Goal: Information Seeking & Learning: Compare options

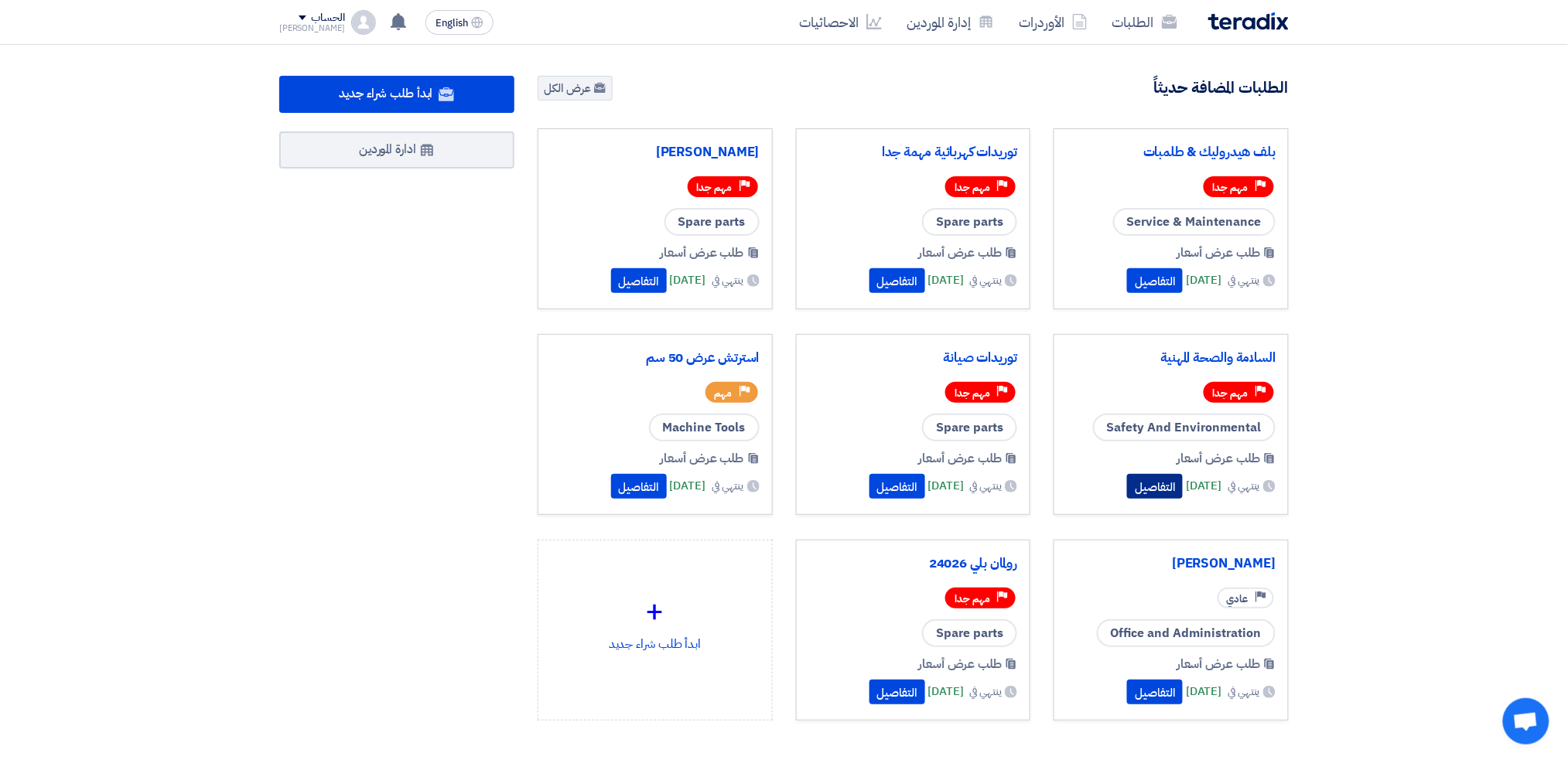
click at [1127, 481] on button "التفاصيل" at bounding box center [1155, 486] width 56 height 25
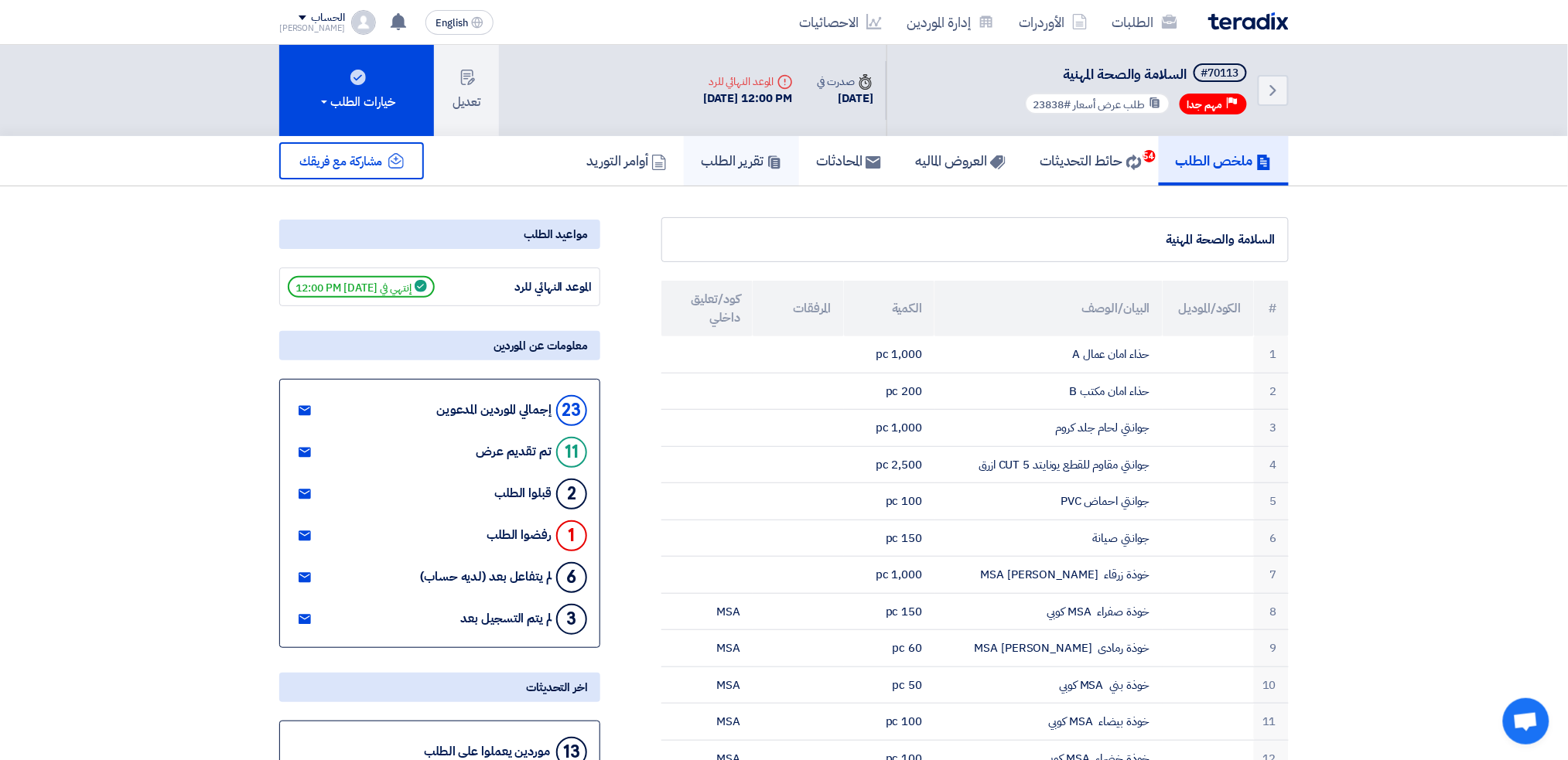
click at [719, 167] on link "تقرير الطلب" at bounding box center [742, 161] width 115 height 49
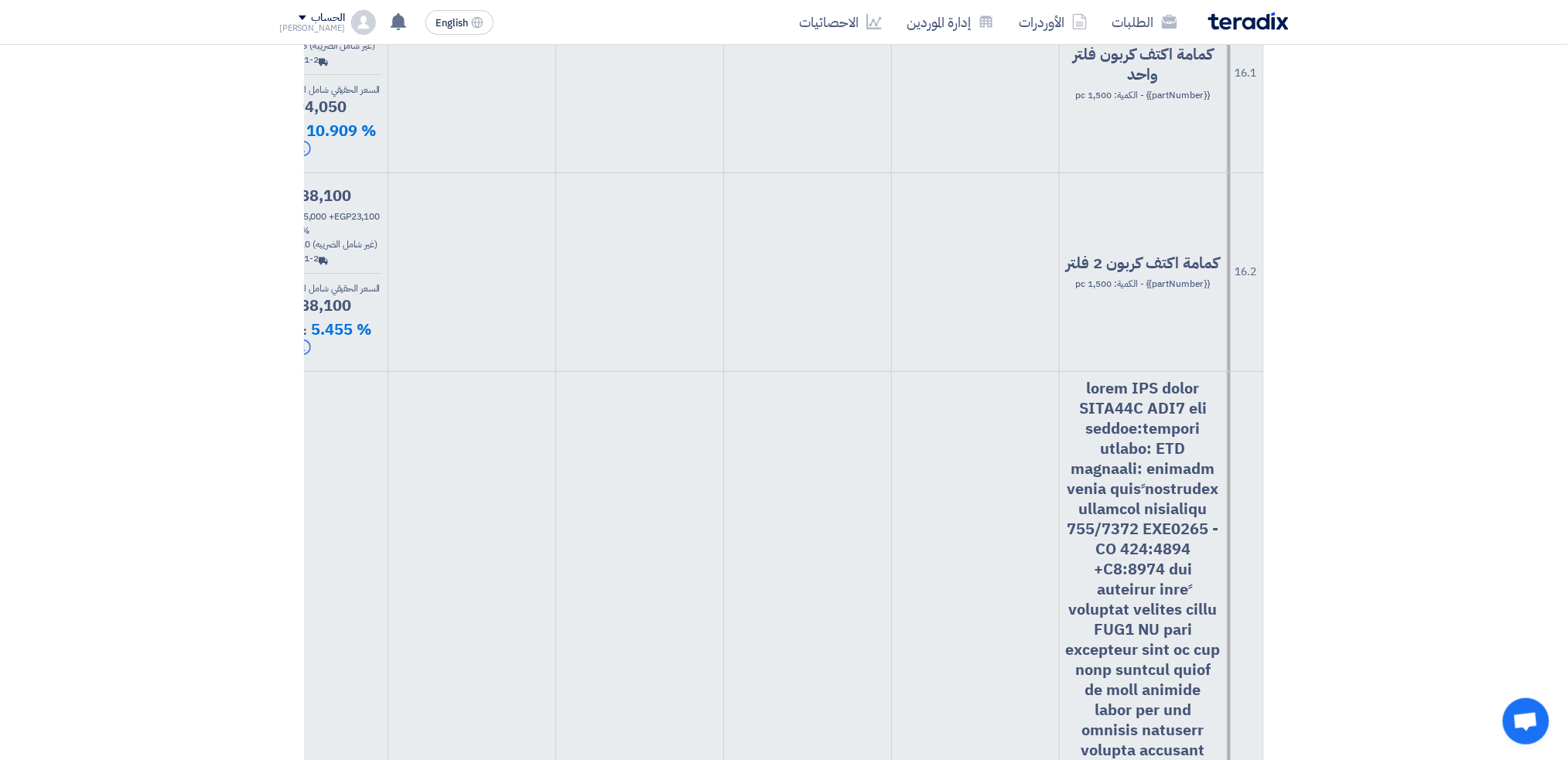
scroll to position [14815, 0]
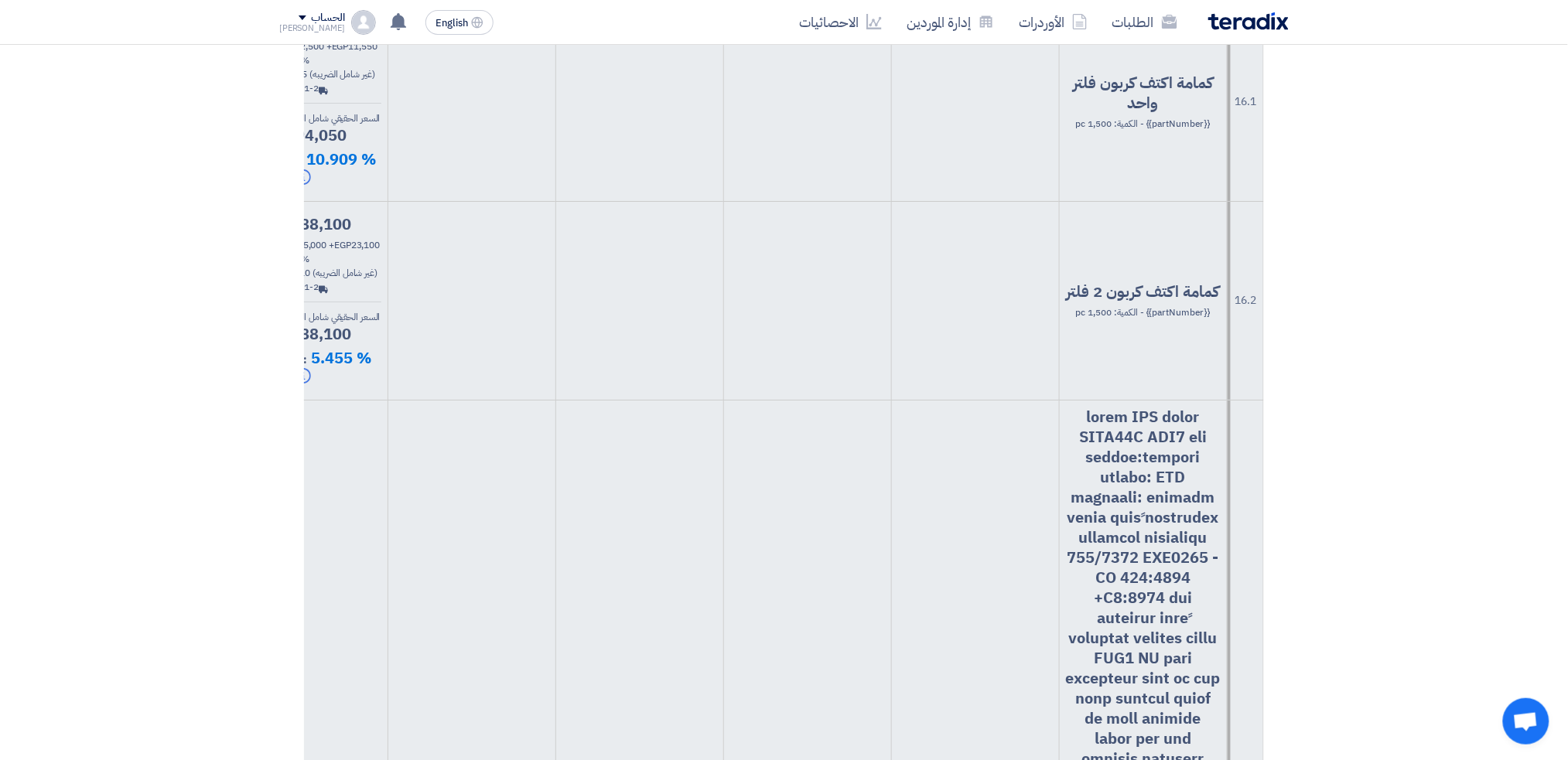
drag, startPoint x: 1199, startPoint y: 212, endPoint x: 1082, endPoint y: 213, distance: 117.0
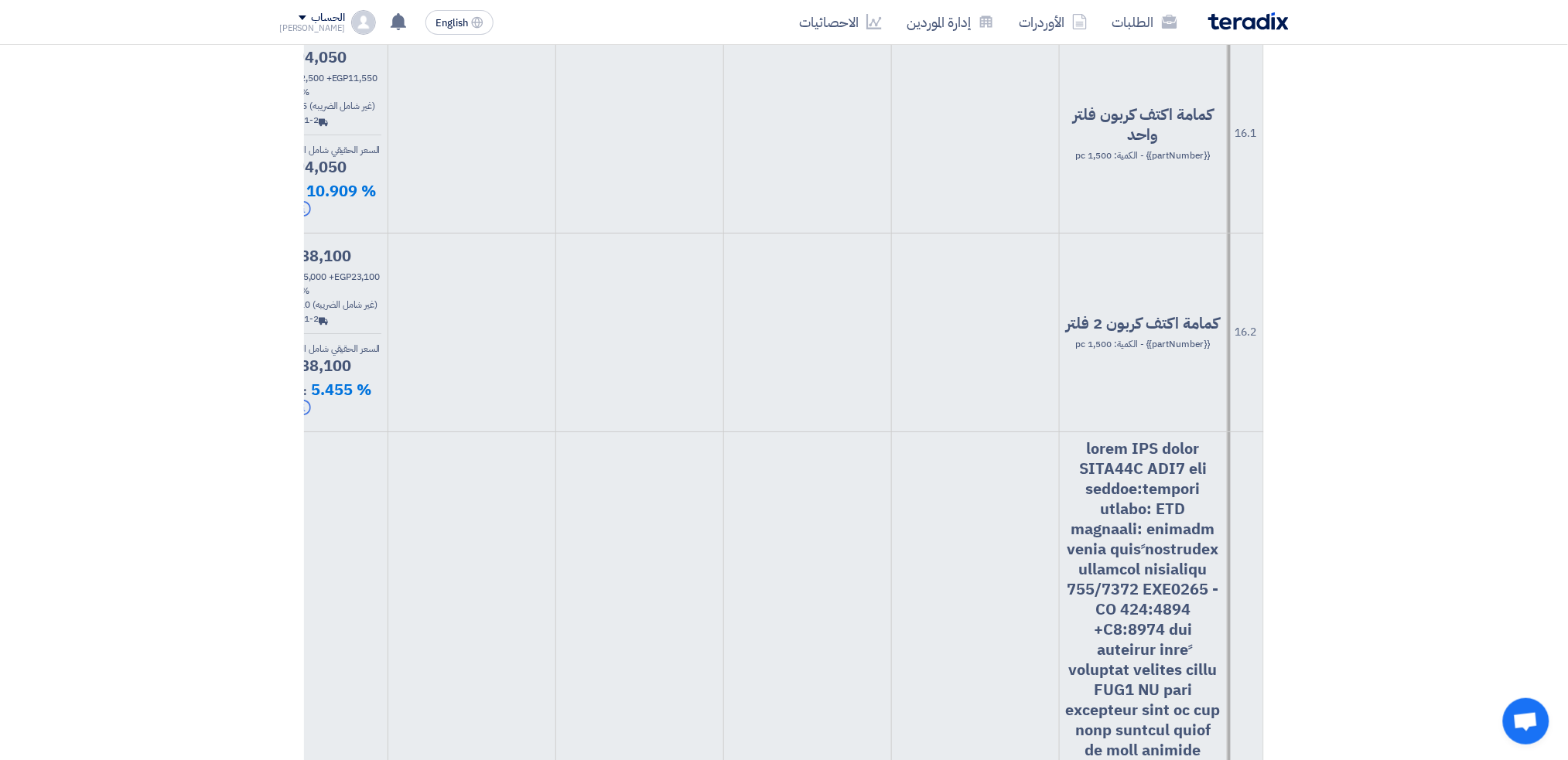
scroll to position [14670, 0]
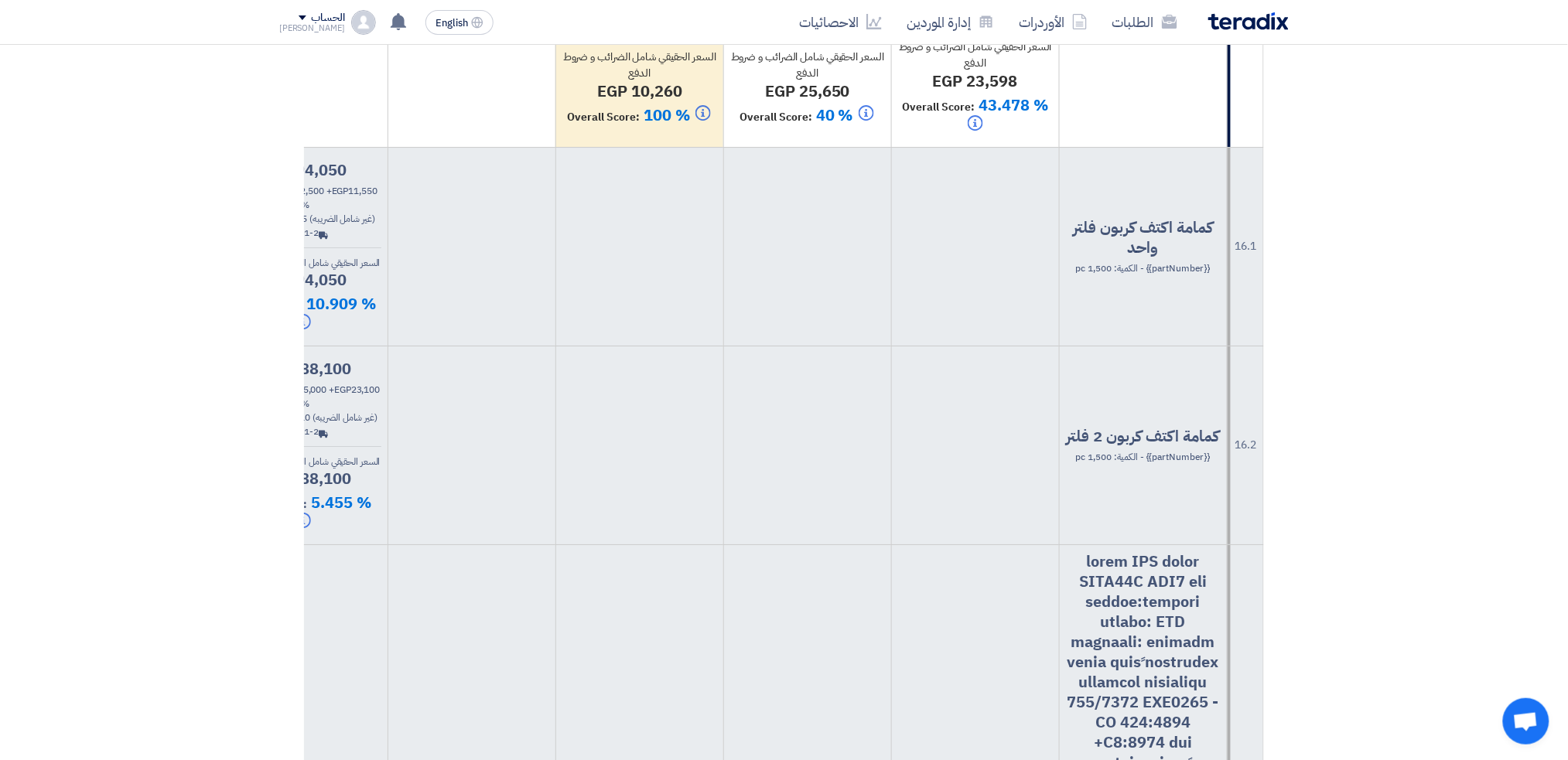
drag, startPoint x: 434, startPoint y: 333, endPoint x: 258, endPoint y: 351, distance: 176.9
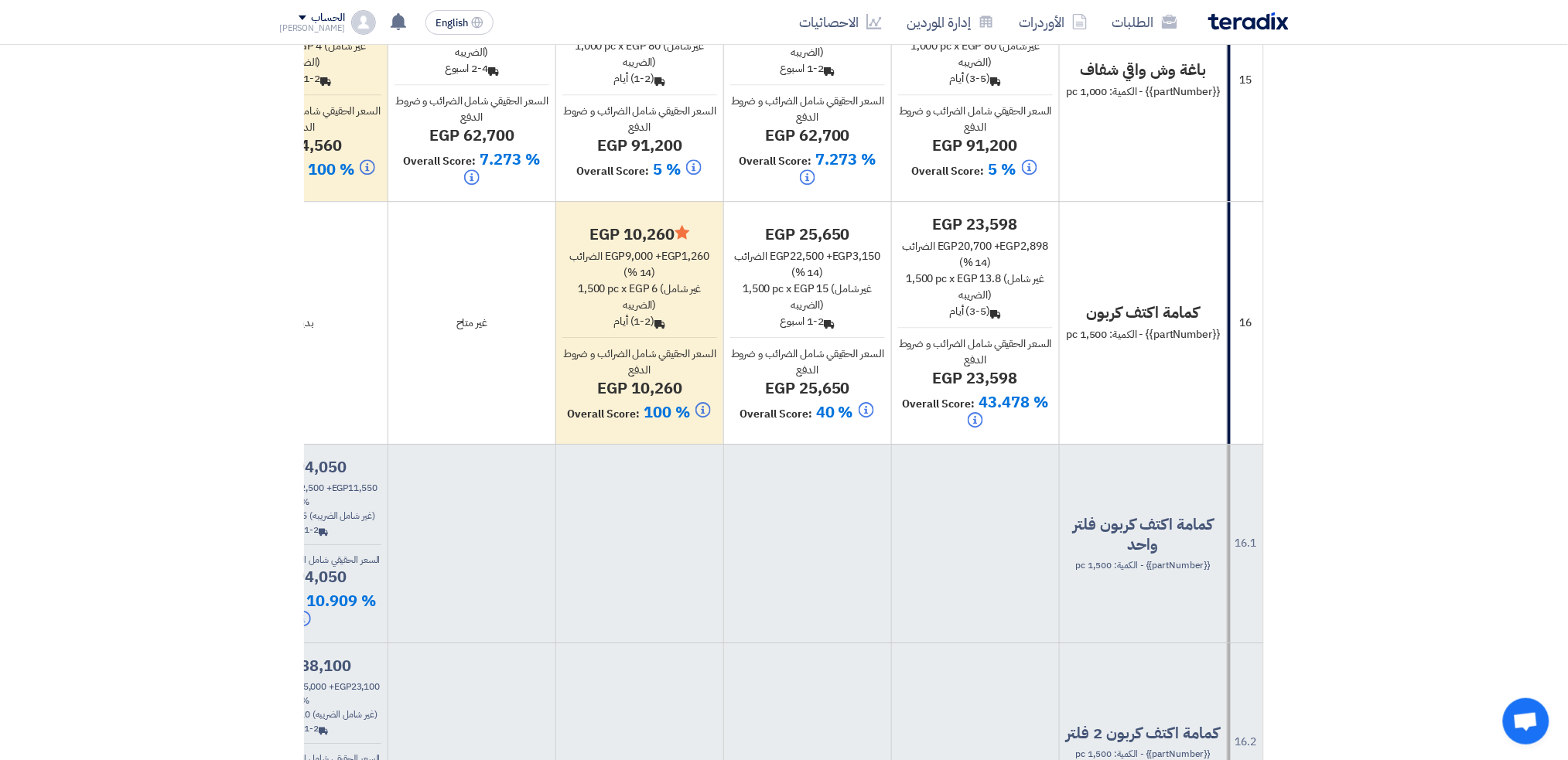
scroll to position [14361, 0]
